Goal: Task Accomplishment & Management: Use online tool/utility

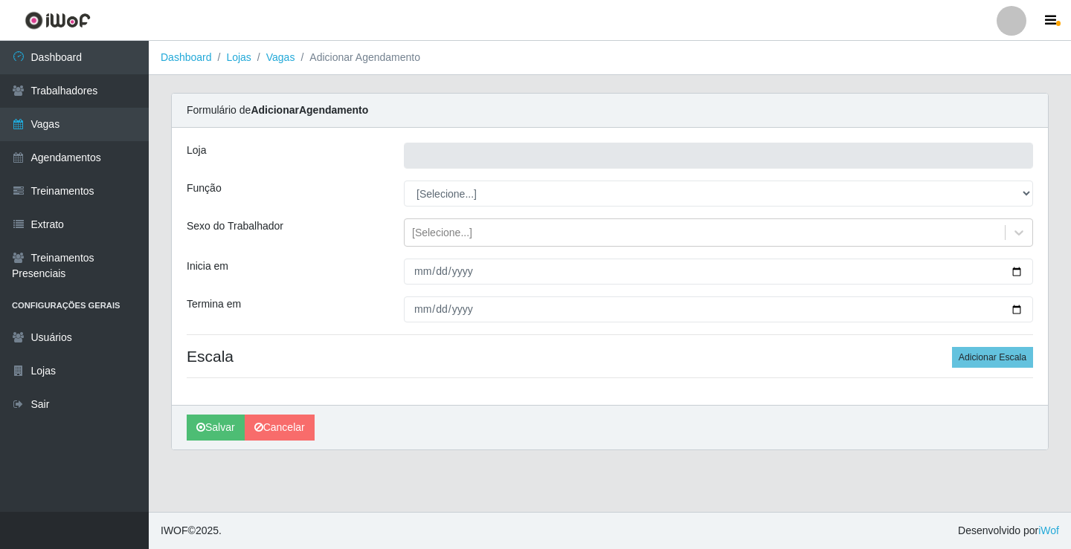
type input "Rede Econômico - Prata"
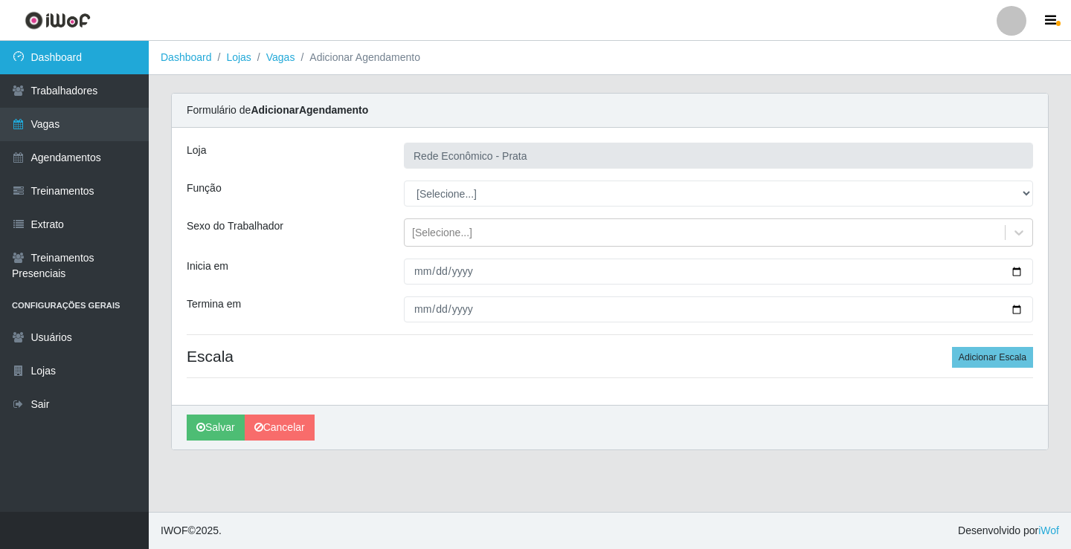
click at [79, 58] on link "Dashboard" at bounding box center [74, 57] width 149 height 33
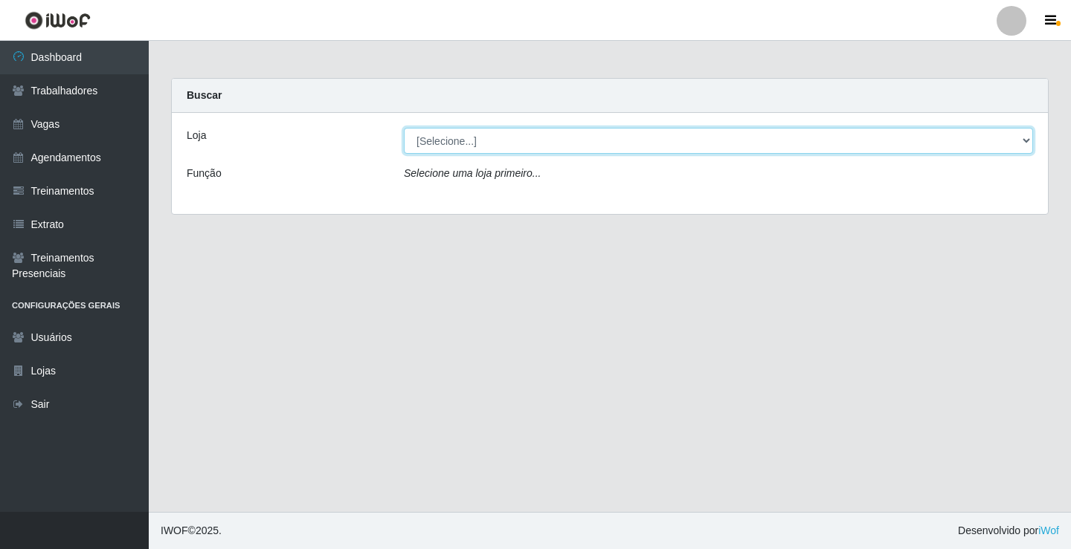
click at [1025, 141] on select "[Selecione...] Rede Econômico - Prata" at bounding box center [718, 141] width 629 height 26
select select "192"
click at [404, 128] on select "[Selecione...] Rede Econômico - Prata" at bounding box center [718, 141] width 629 height 26
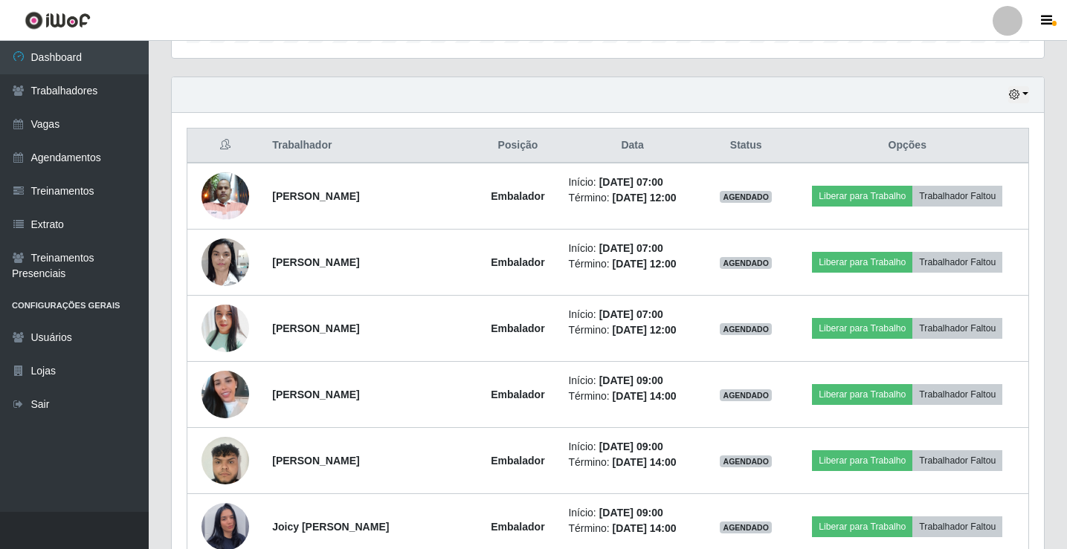
scroll to position [520, 0]
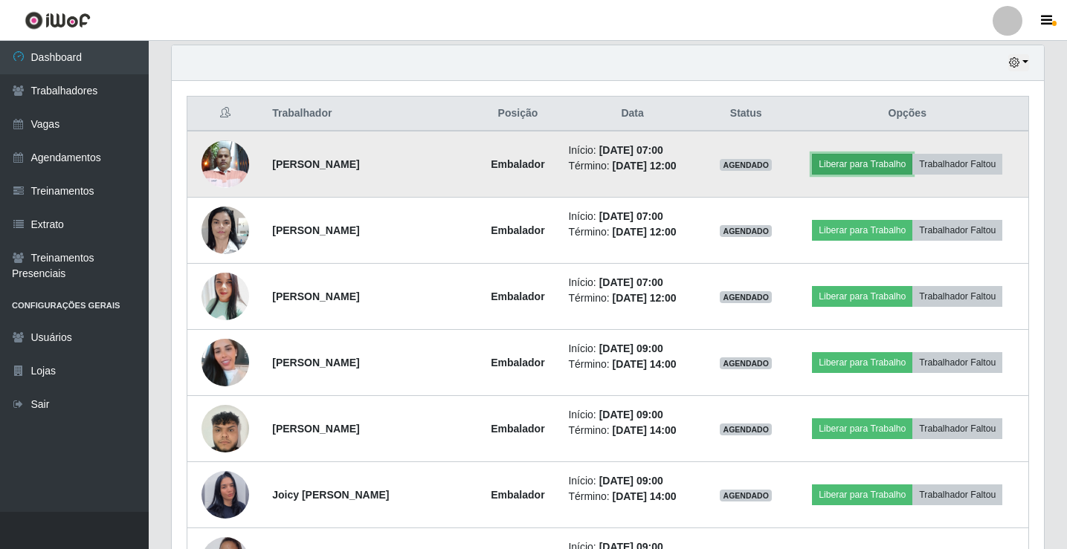
click at [874, 158] on button "Liberar para Trabalho" at bounding box center [862, 164] width 100 height 21
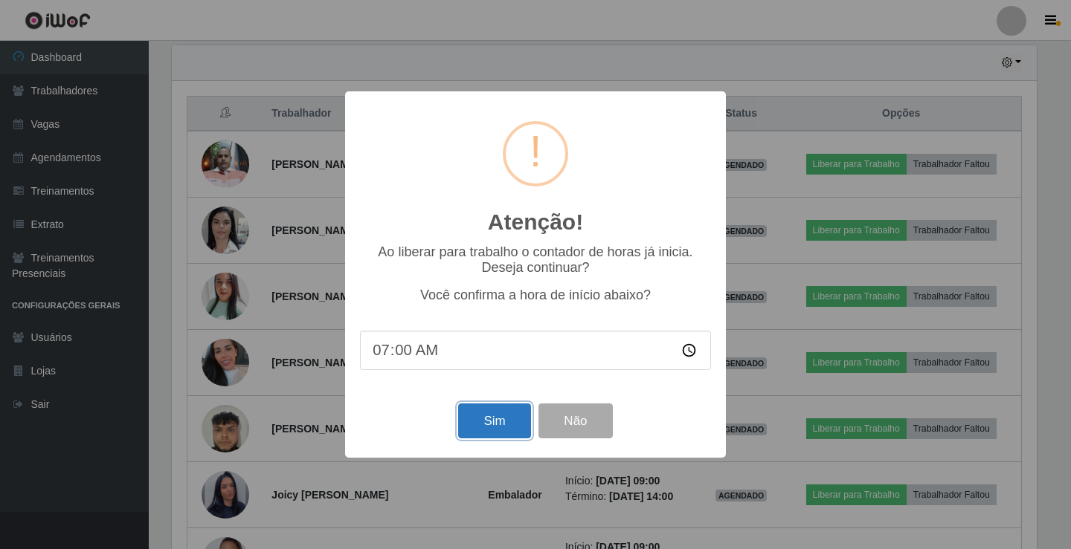
click at [485, 437] on button "Sim" at bounding box center [494, 421] width 72 height 35
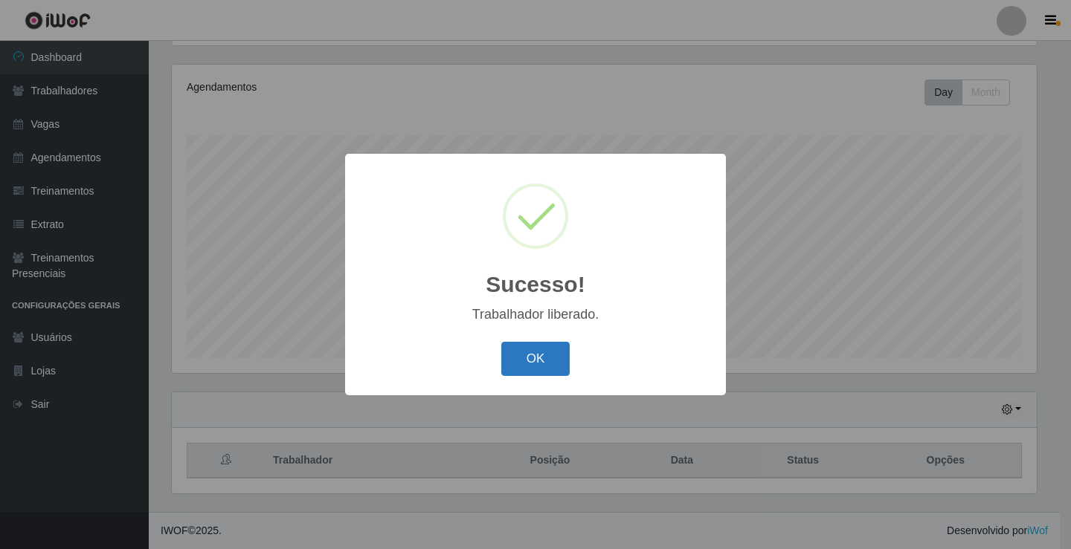
click at [549, 360] on button "OK" at bounding box center [535, 359] width 69 height 35
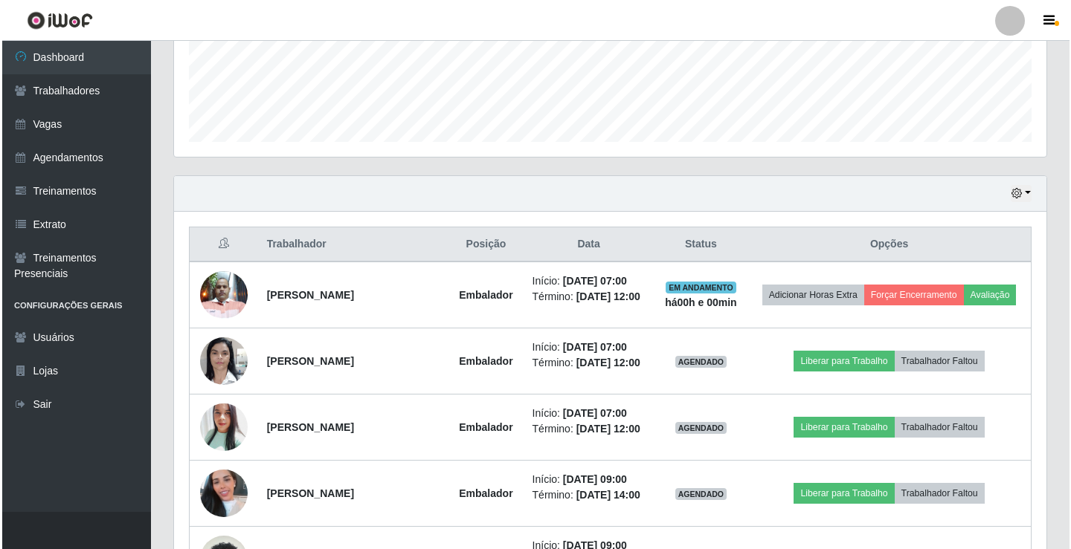
scroll to position [471, 0]
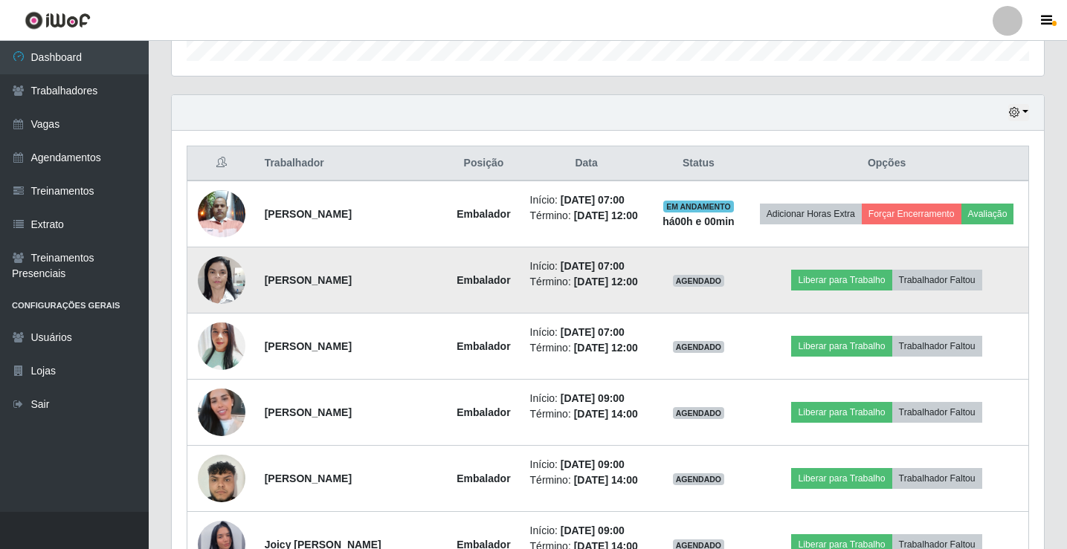
click at [806, 286] on td "Liberar para Trabalho Trabalhador Faltou" at bounding box center [886, 281] width 283 height 66
drag, startPoint x: 842, startPoint y: 314, endPoint x: 850, endPoint y: 320, distance: 10.1
click at [850, 314] on td "Liberar para Trabalho Trabalhador Faltou" at bounding box center [886, 281] width 283 height 66
click at [843, 291] on button "Liberar para Trabalho" at bounding box center [841, 280] width 100 height 21
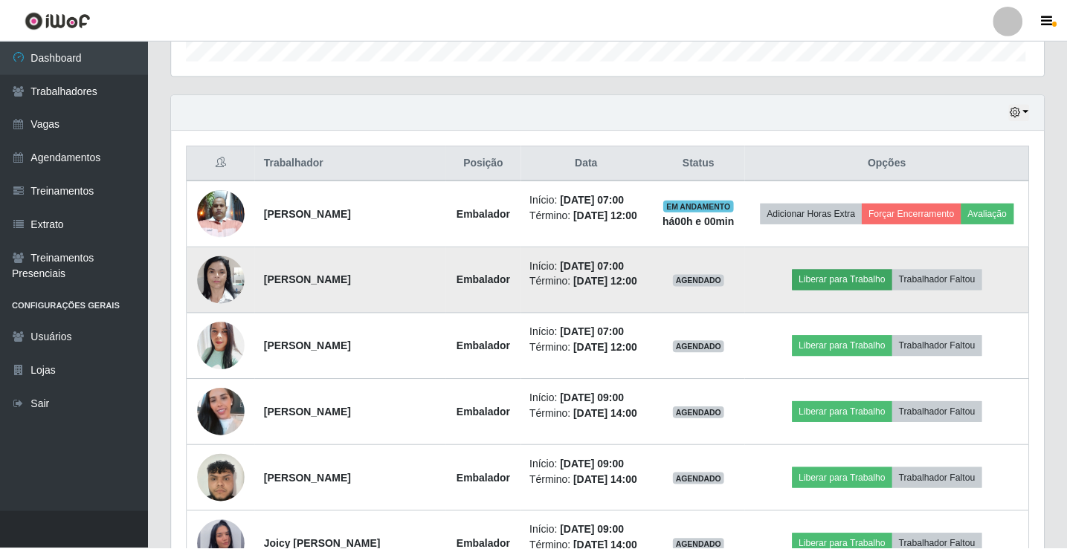
scroll to position [309, 865]
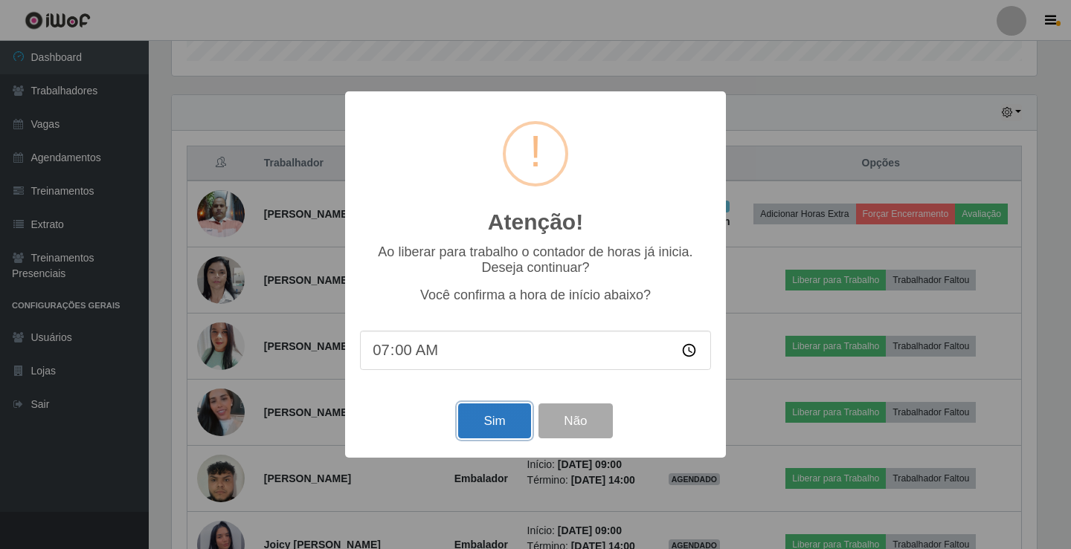
click at [514, 422] on button "Sim" at bounding box center [494, 421] width 72 height 35
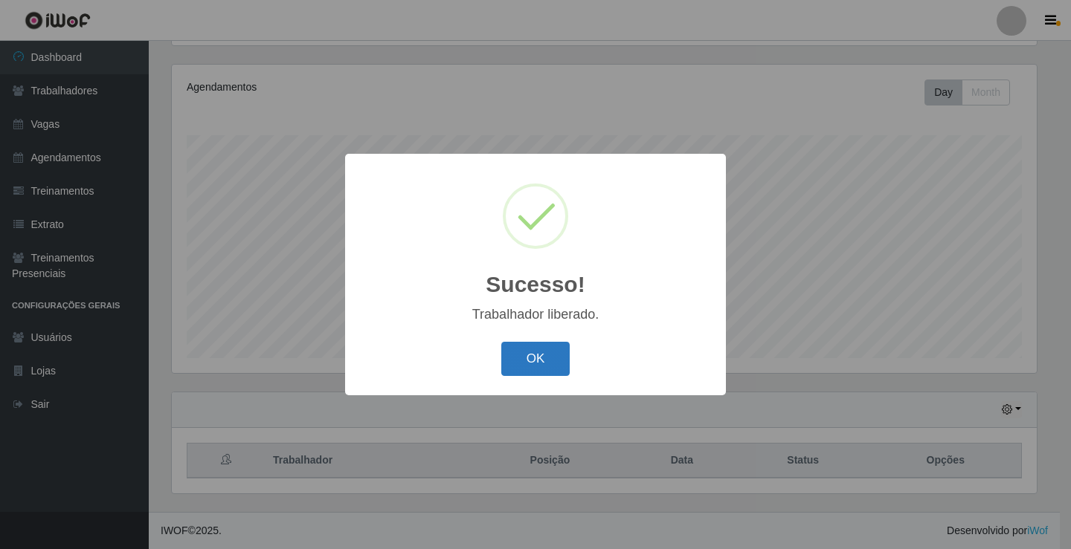
click at [537, 367] on button "OK" at bounding box center [535, 359] width 69 height 35
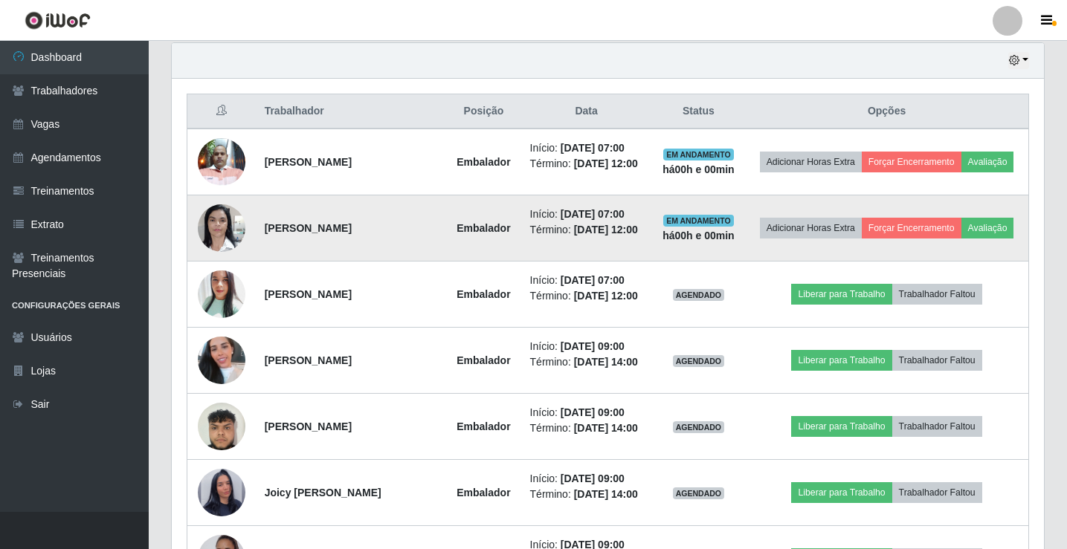
scroll to position [619, 0]
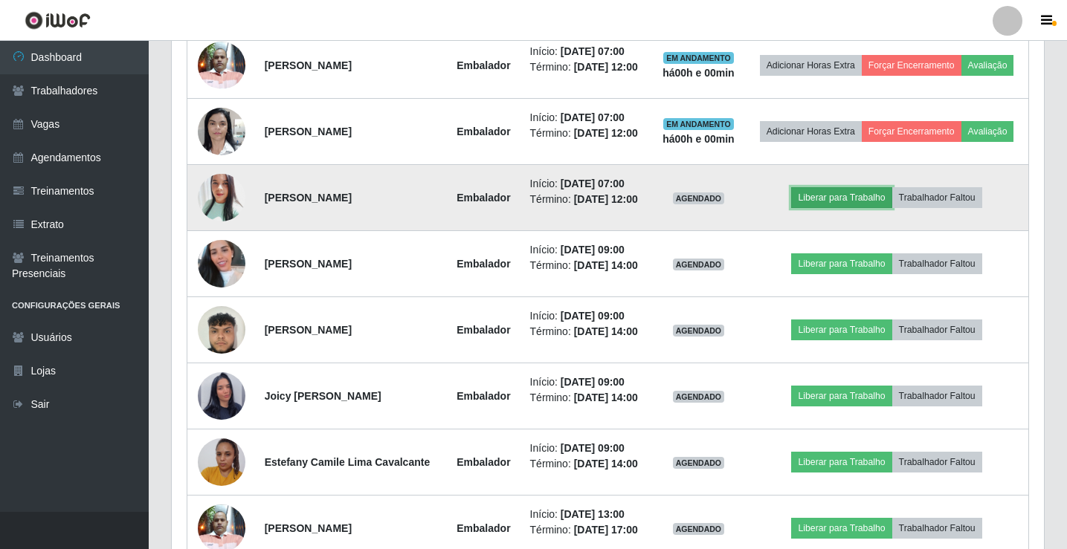
click at [839, 208] on button "Liberar para Trabalho" at bounding box center [841, 197] width 100 height 21
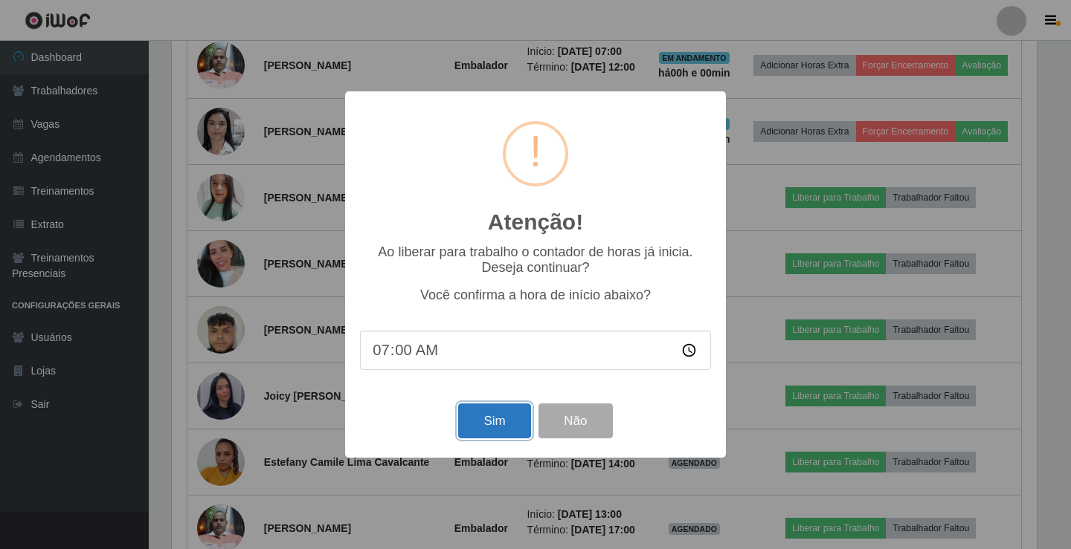
click at [499, 418] on button "Sim" at bounding box center [494, 421] width 72 height 35
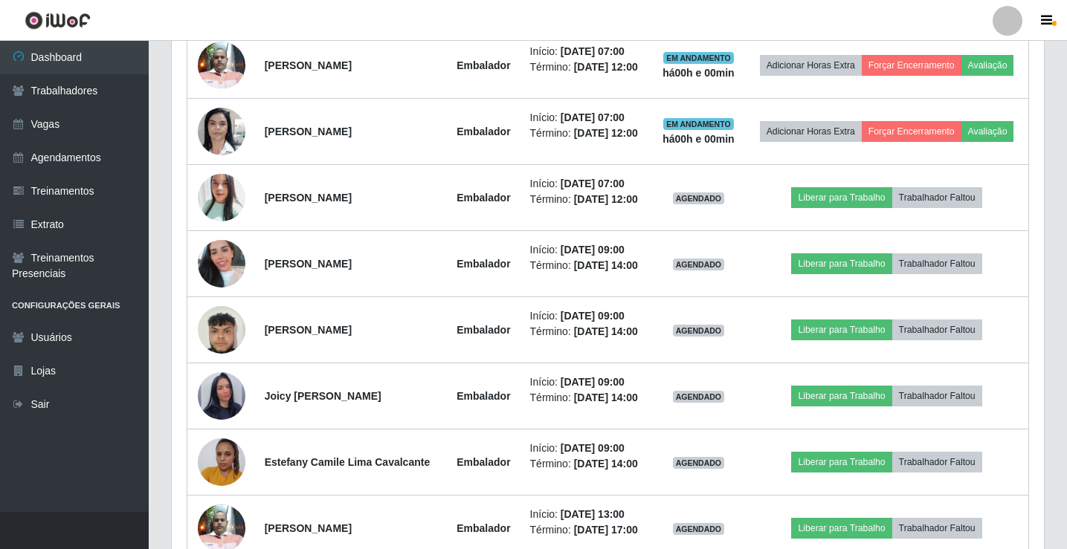
scroll to position [0, 0]
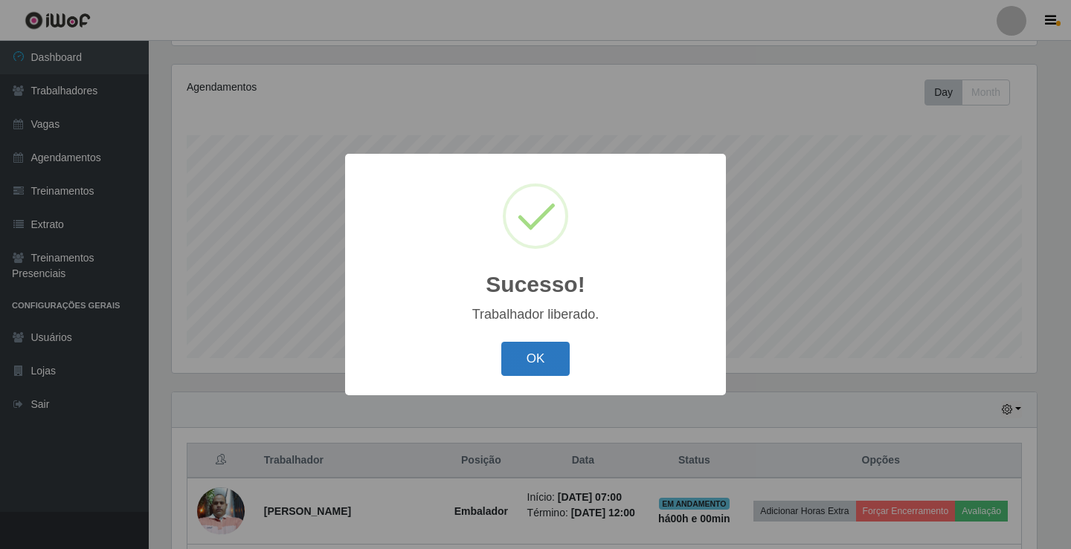
click at [531, 357] on button "OK" at bounding box center [535, 359] width 69 height 35
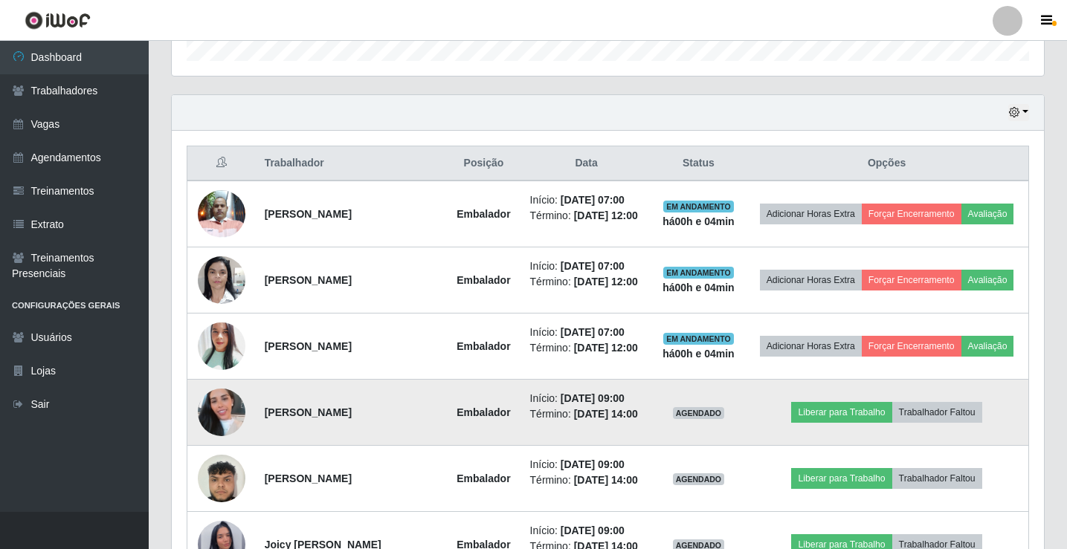
click at [1020, 446] on td "Liberar para Trabalho Trabalhador Faltou" at bounding box center [886, 413] width 283 height 66
